Goal: Check status: Check status

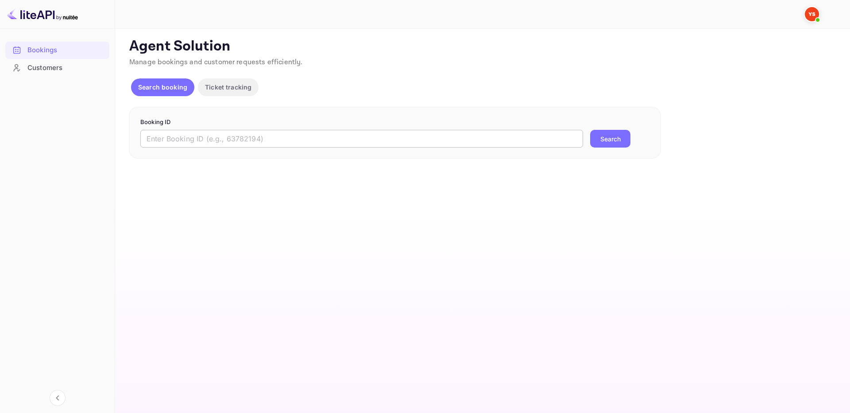
click at [202, 133] on input "text" at bounding box center [361, 139] width 443 height 18
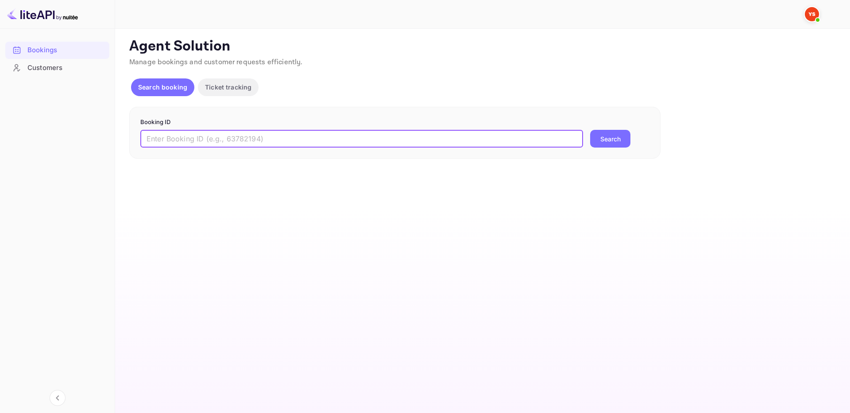
paste input "9754606"
type input "9754606"
click at [617, 136] on button "Search" at bounding box center [610, 139] width 40 height 18
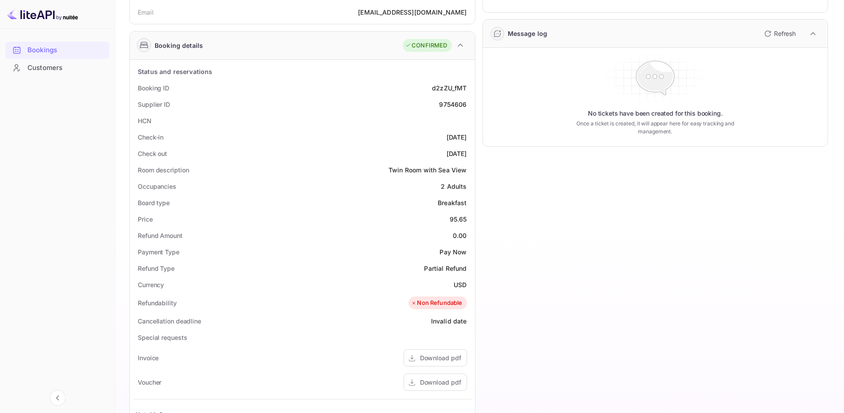
scroll to position [133, 0]
drag, startPoint x: 134, startPoint y: 85, endPoint x: 474, endPoint y: 154, distance: 347.0
click at [474, 154] on div "Status and reservations Booking ID d2zZU_fMT Supplier ID 9754606 HCN Check-in […" at bounding box center [302, 311] width 345 height 505
copy div "Booking ID d2zZU_fMT Supplier ID 9754606 HCN Check-in [DATE] Check out [DATE]"
click at [178, 187] on div "Occupancies 2 Adults" at bounding box center [302, 185] width 338 height 16
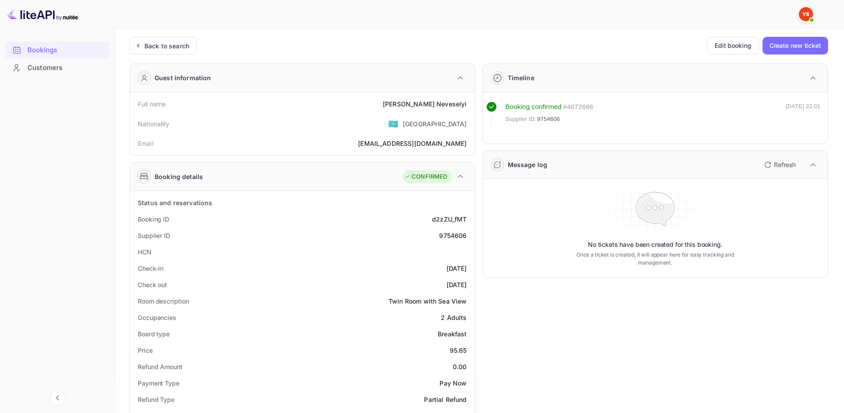
scroll to position [0, 0]
drag, startPoint x: 137, startPoint y: 106, endPoint x: 473, endPoint y: 104, distance: 335.8
click at [473, 104] on div "Full name [PERSON_NAME] Nationality 🇰🇿 [DEMOGRAPHIC_DATA] Email [EMAIL_ADDRESS]…" at bounding box center [302, 124] width 345 height 63
copy div "Full name [PERSON_NAME]"
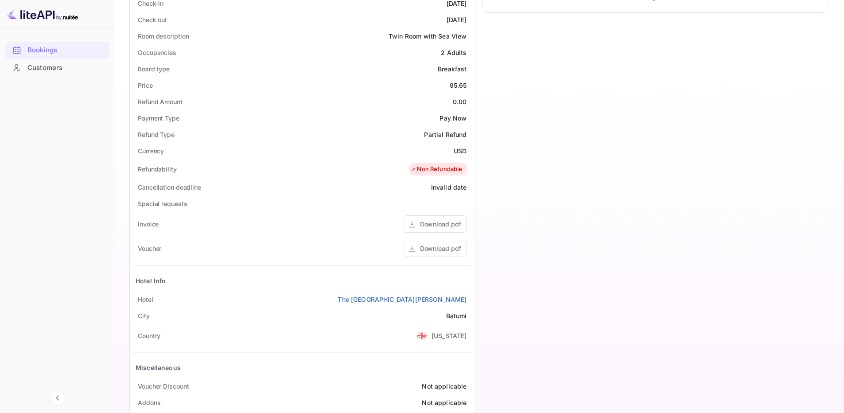
scroll to position [301, 0]
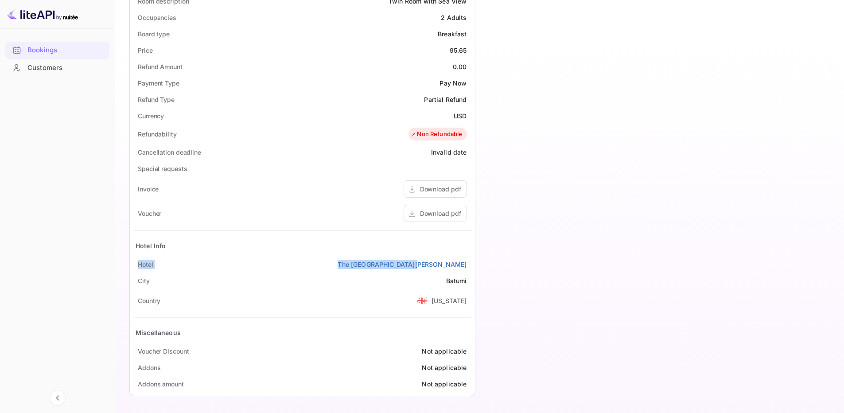
drag, startPoint x: 136, startPoint y: 262, endPoint x: 471, endPoint y: 269, distance: 334.9
click at [471, 269] on div "Status and reservations Booking ID d2zZU_fMT Supplier ID 9754606 HCN Check-in […" at bounding box center [302, 143] width 345 height 505
copy div "Hotel [GEOGRAPHIC_DATA][PERSON_NAME]"
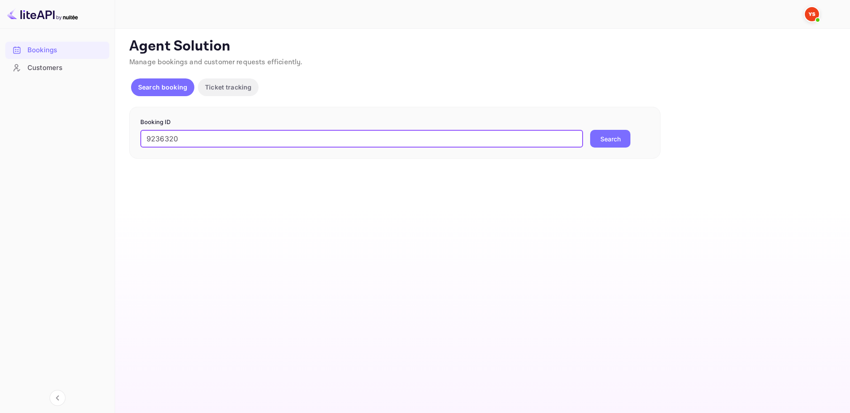
type input "9236320"
click at [607, 143] on button "Search" at bounding box center [610, 139] width 40 height 18
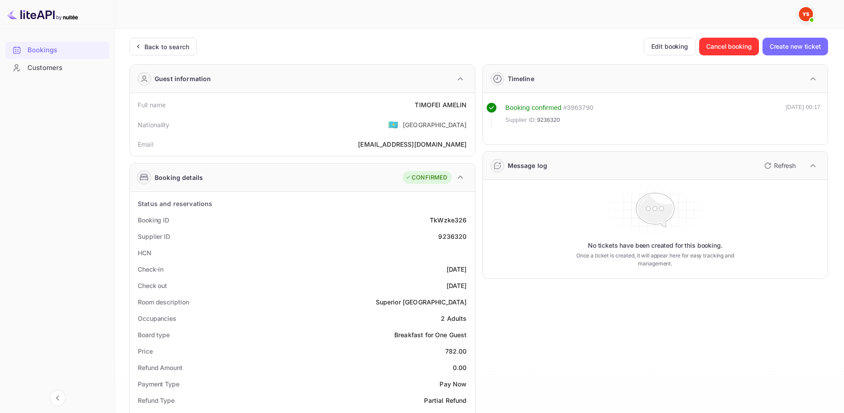
scroll to position [44, 0]
